Goal: Task Accomplishment & Management: Manage account settings

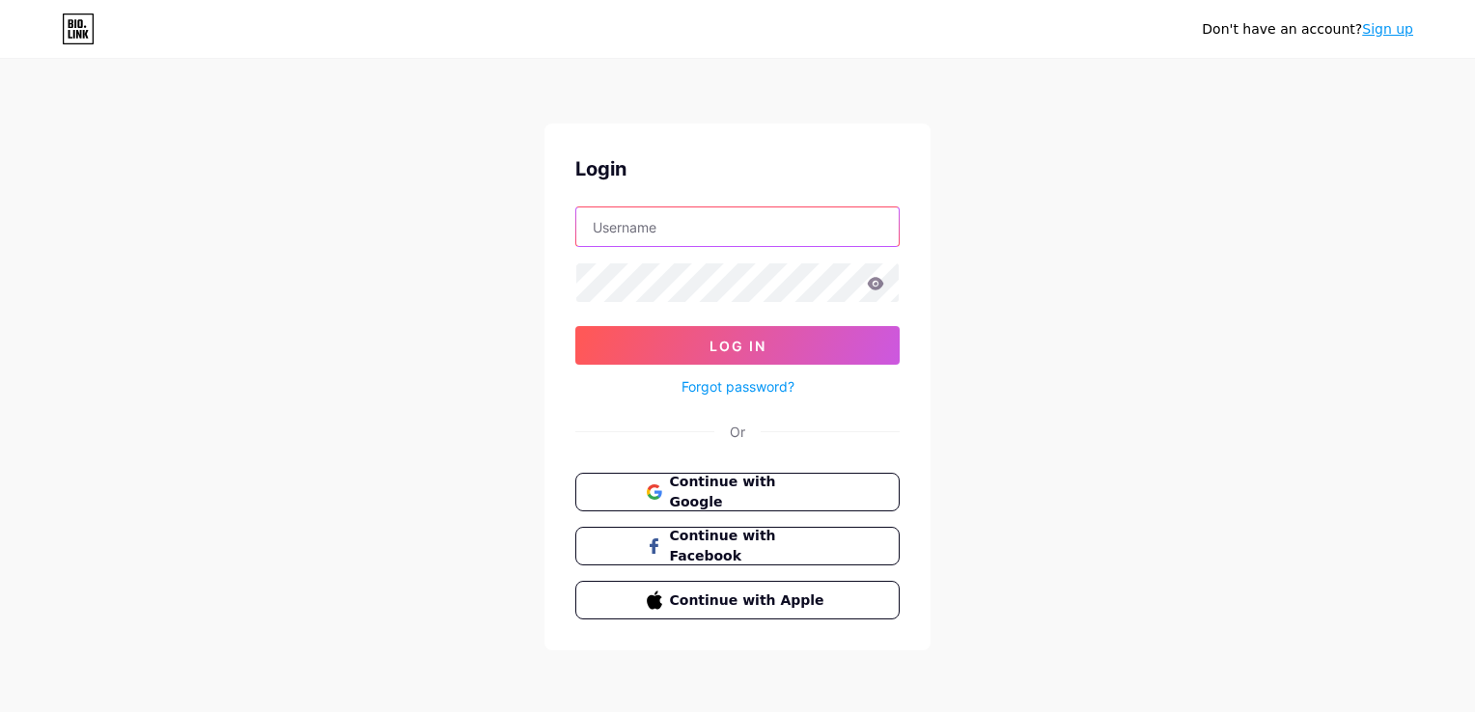
click at [707, 214] on input "text" at bounding box center [737, 227] width 322 height 39
type input "[EMAIL_ADDRESS][DOMAIN_NAME]"
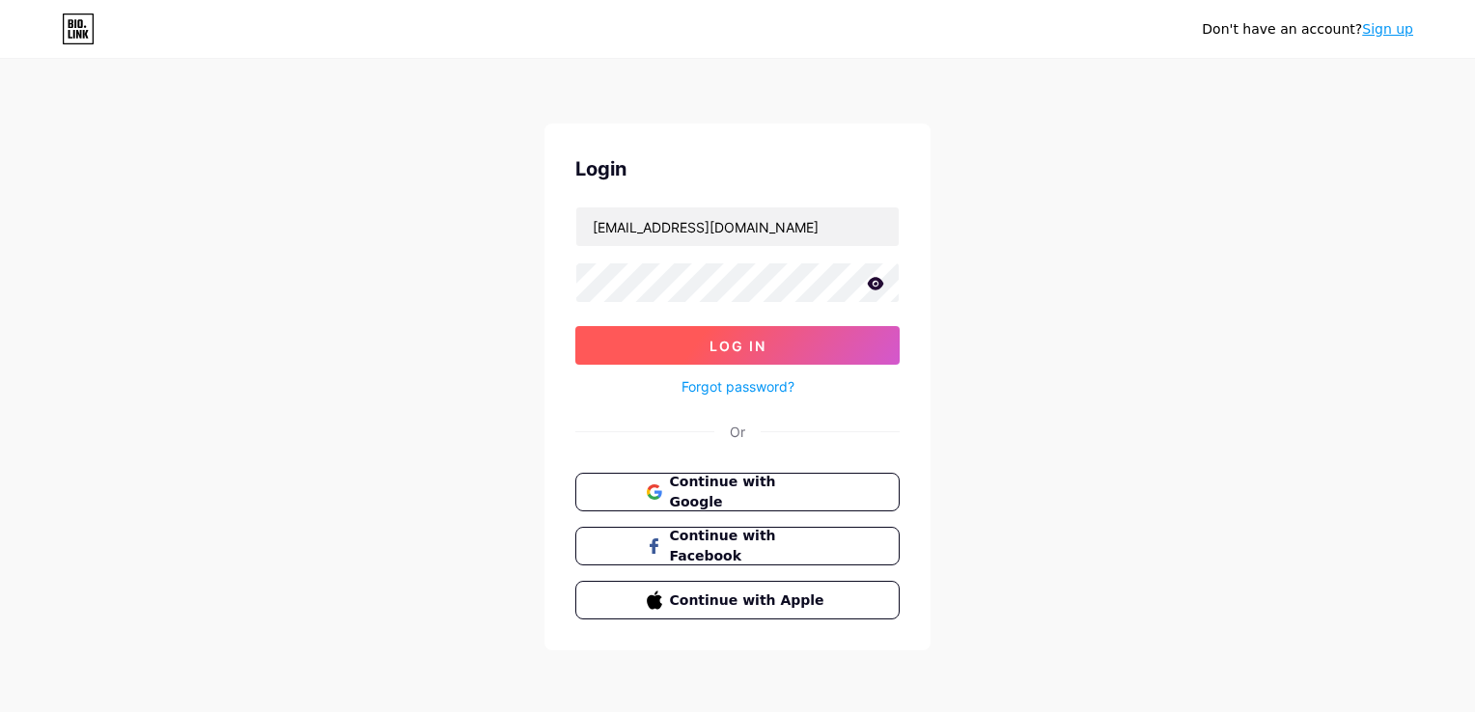
click at [750, 327] on button "Log In" at bounding box center [737, 345] width 324 height 39
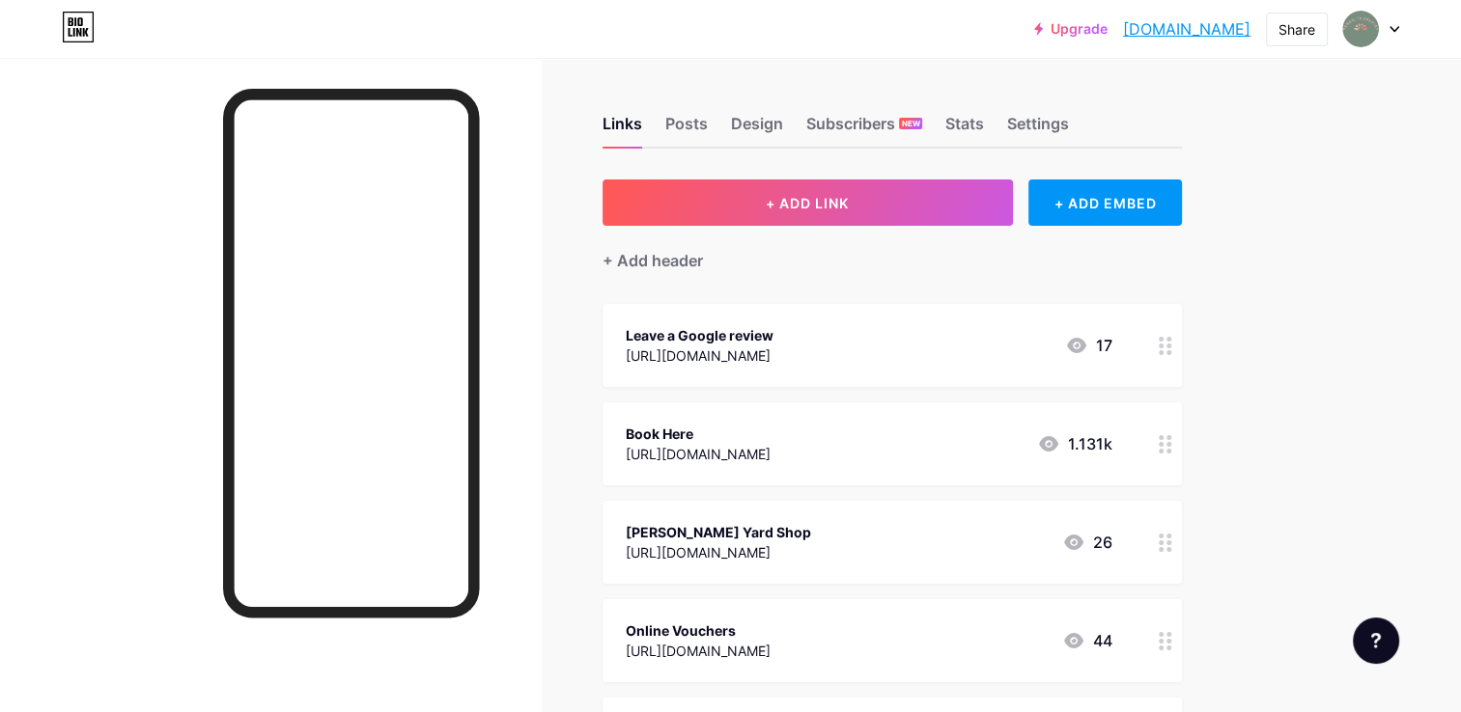
click at [1255, 338] on div "Links Posts Design Subscribers NEW Stats Settings + ADD LINK + ADD EMBED + Add …" at bounding box center [631, 717] width 1263 height 1319
click at [1297, 37] on div "Share" at bounding box center [1296, 29] width 37 height 20
